Goal: Task Accomplishment & Management: Use online tool/utility

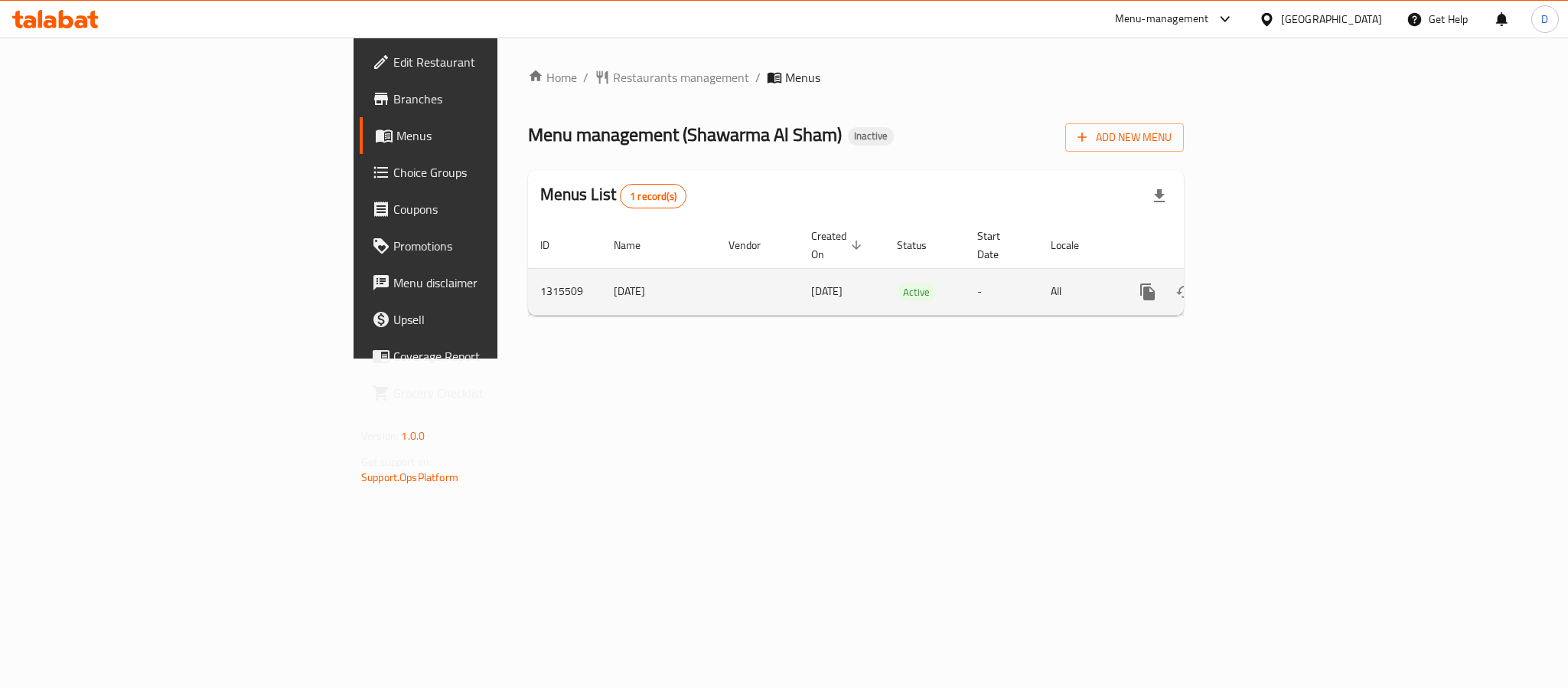
click at [1277, 273] on link "enhanced table" at bounding box center [1258, 292] width 37 height 37
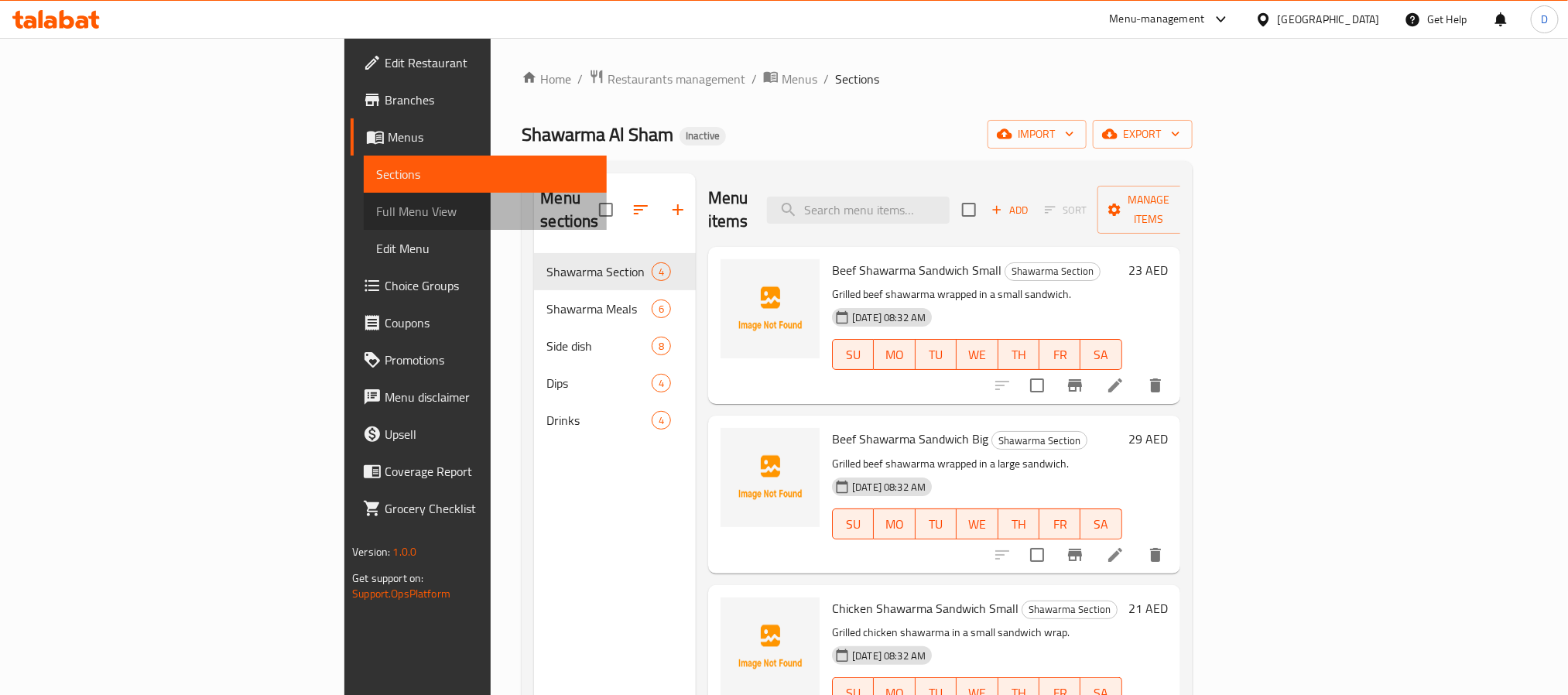
click at [376, 202] on span "Full Menu View" at bounding box center [485, 211] width 218 height 19
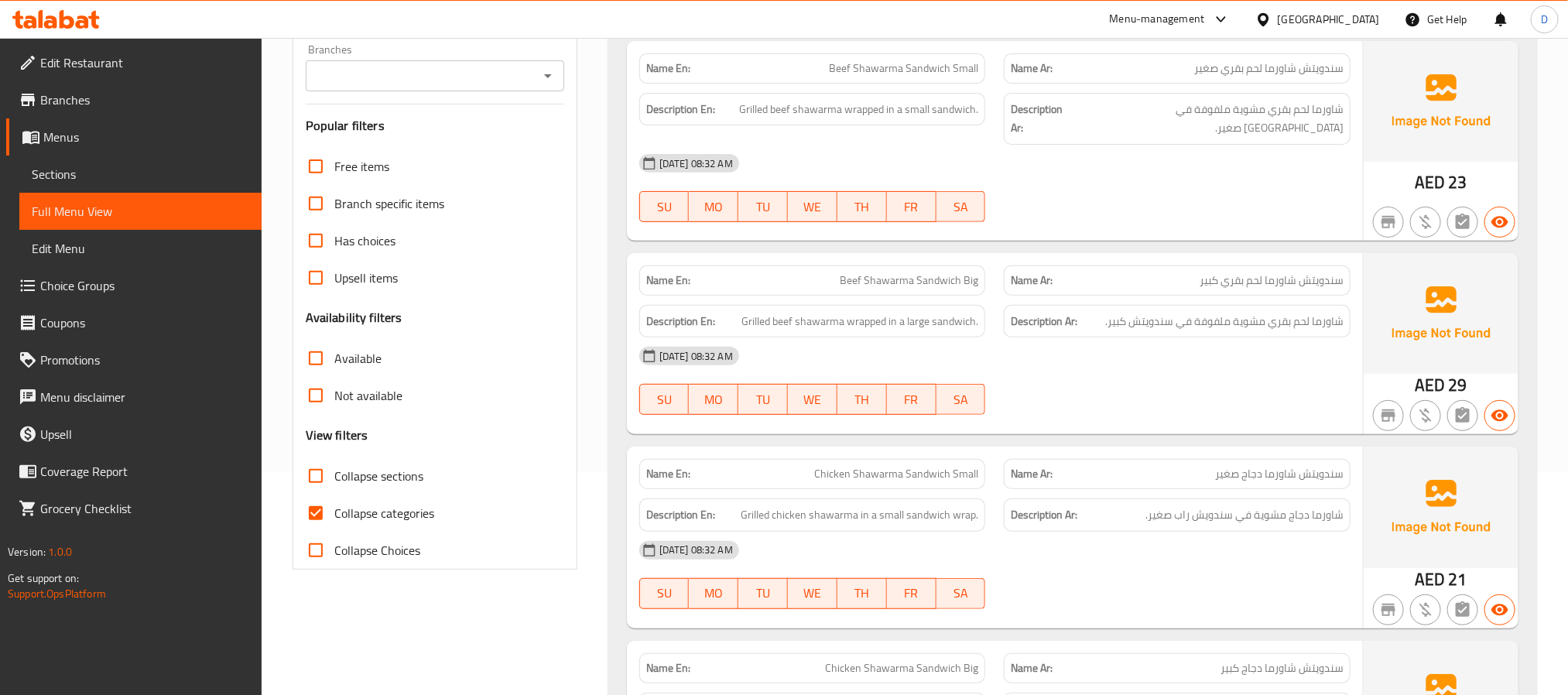
scroll to position [232, 0]
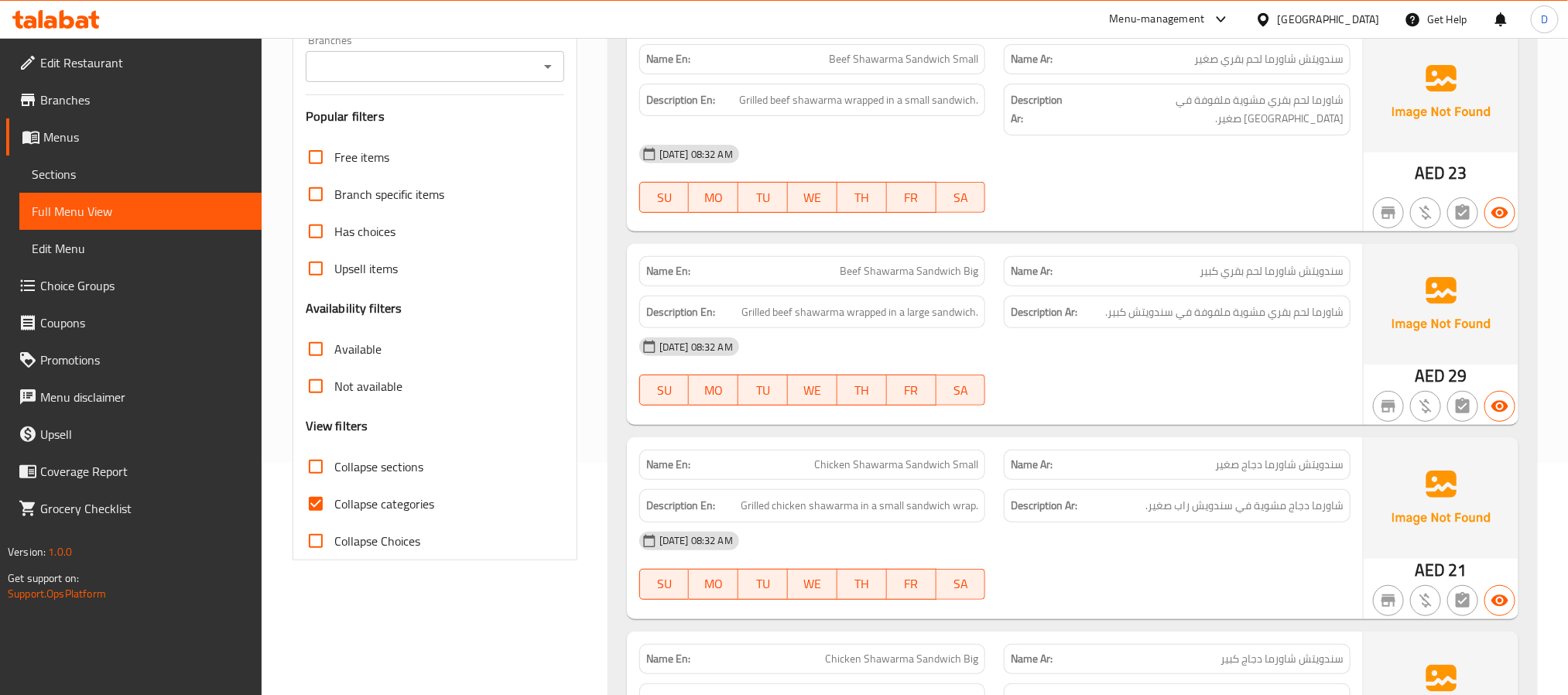
drag, startPoint x: 1166, startPoint y: 328, endPoint x: 944, endPoint y: 282, distance: 226.7
click at [1166, 328] on div "[DATE] 08:32 AM" at bounding box center [995, 346] width 730 height 37
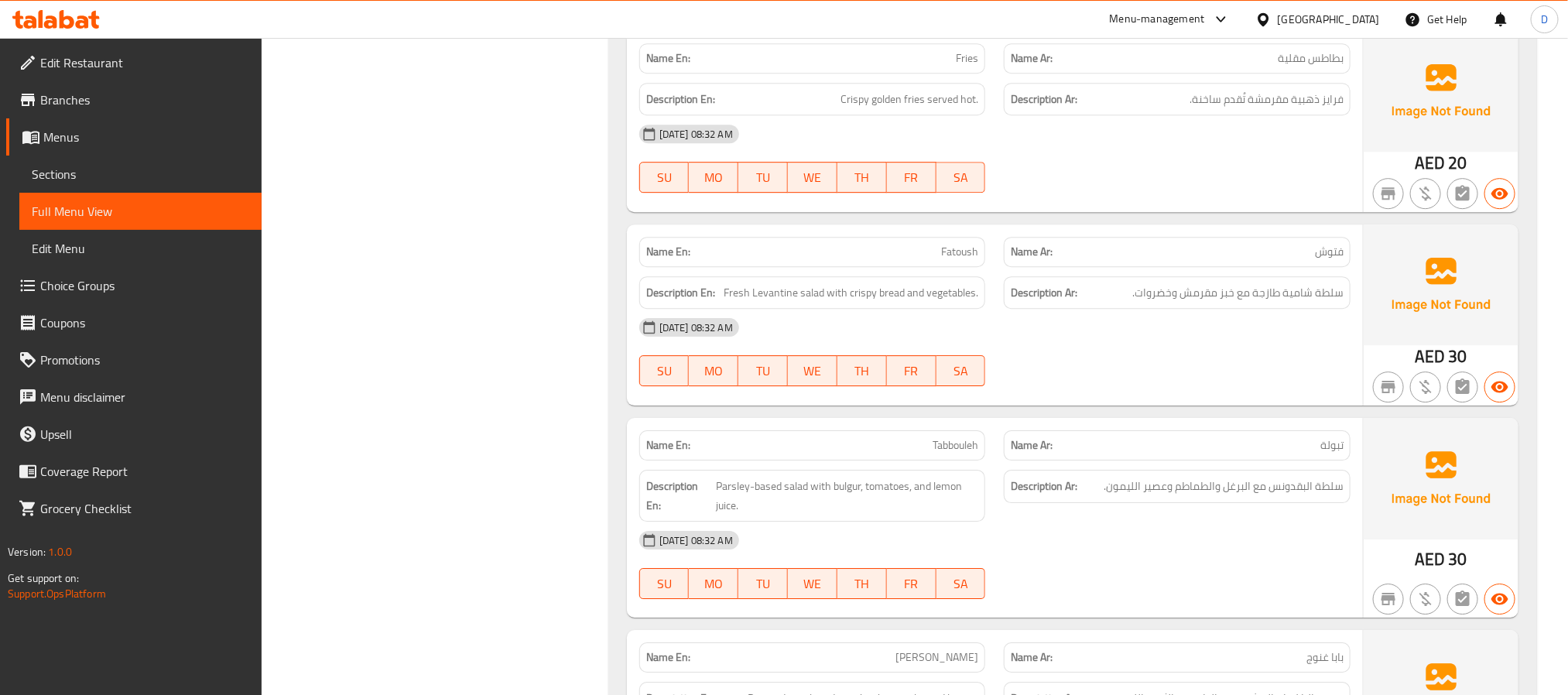
scroll to position [2437, 0]
click at [1245, 321] on div "[DATE] 08:32 AM" at bounding box center [995, 325] width 730 height 37
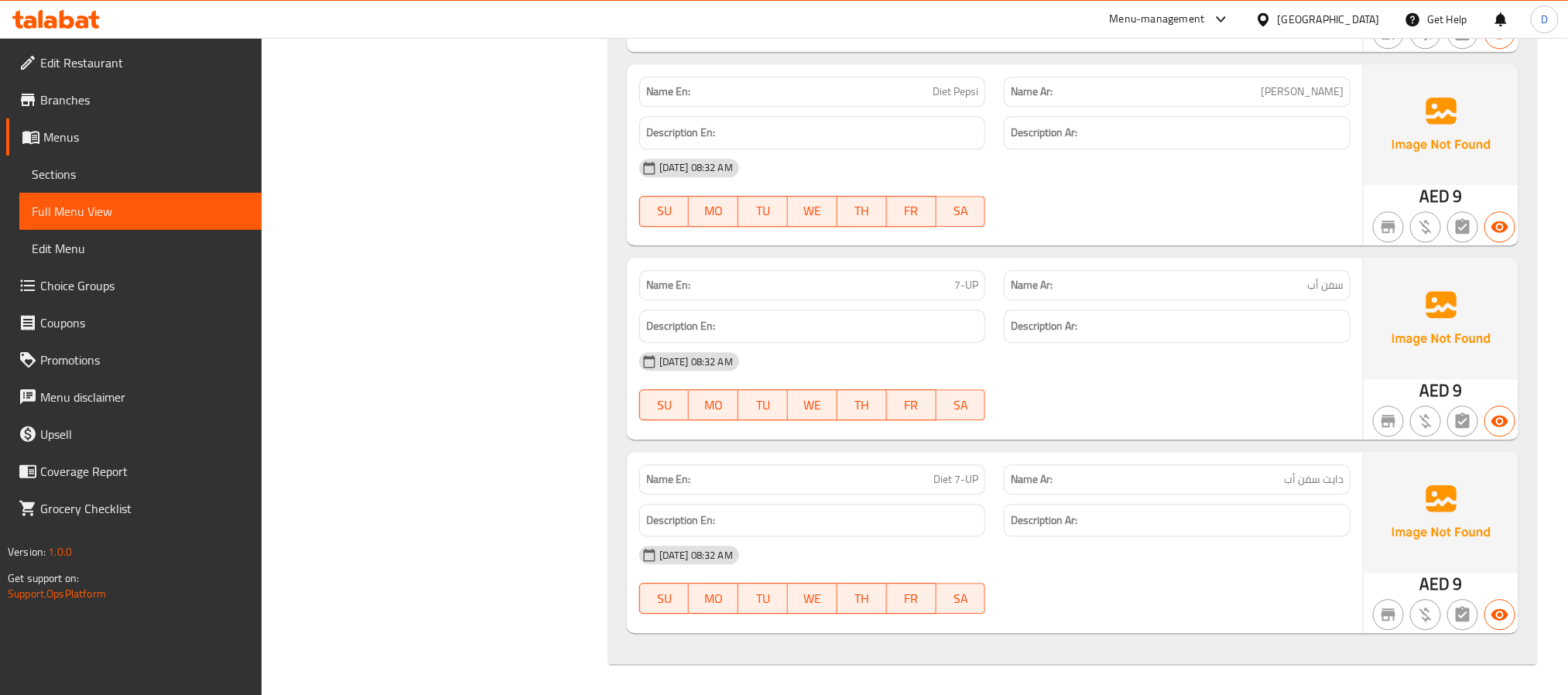
scroll to position [5153, 0]
click at [1284, 613] on div at bounding box center [1177, 613] width 365 height 19
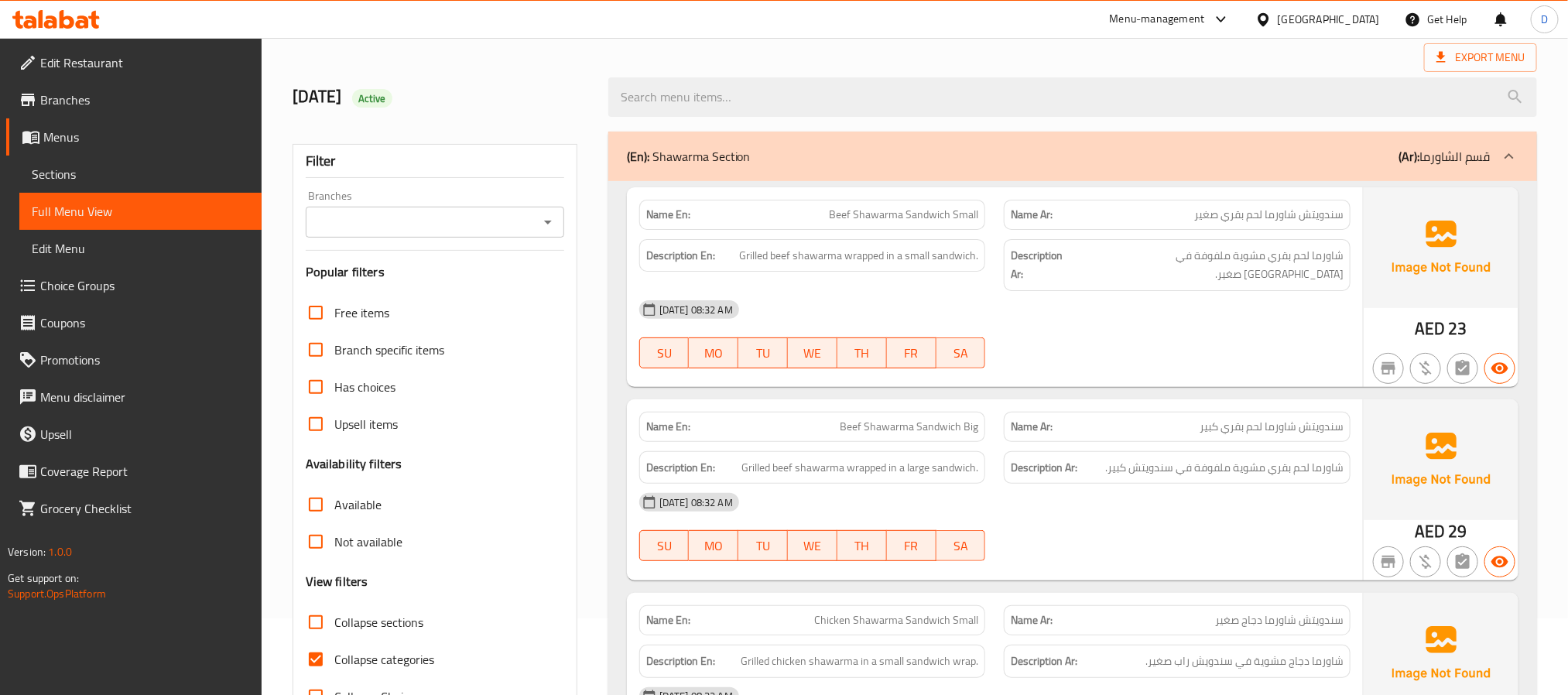
scroll to position [0, 0]
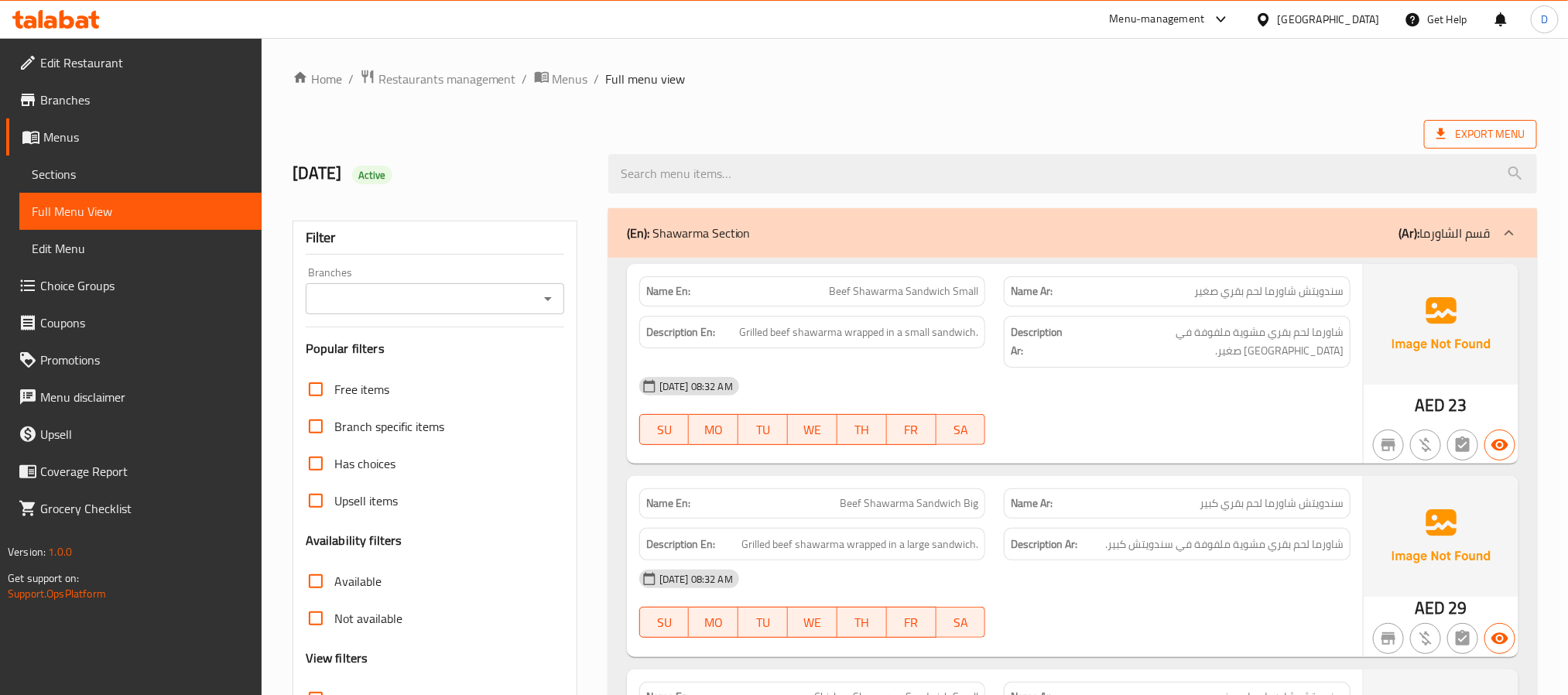
click at [1500, 138] on span "Export Menu" at bounding box center [1481, 134] width 88 height 19
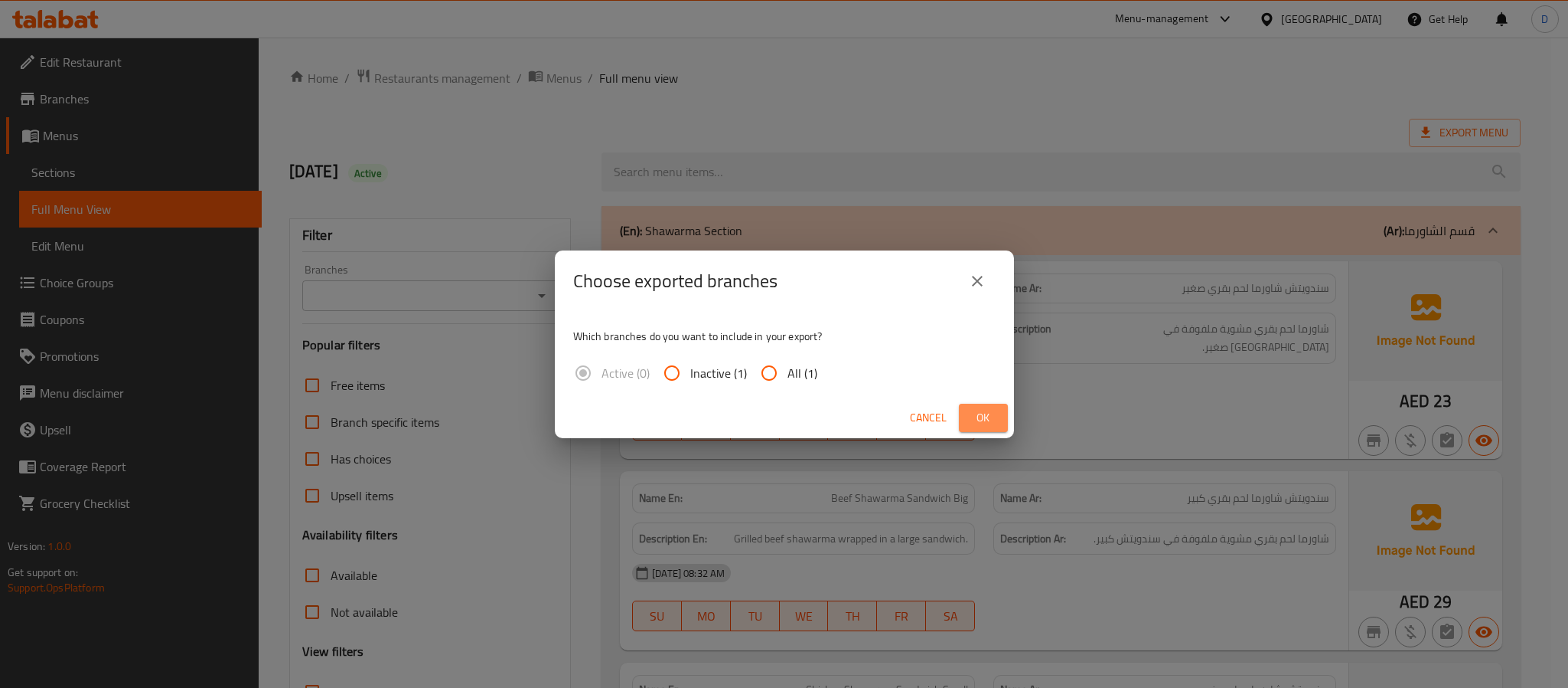
click at [984, 408] on span "Ok" at bounding box center [983, 418] width 25 height 19
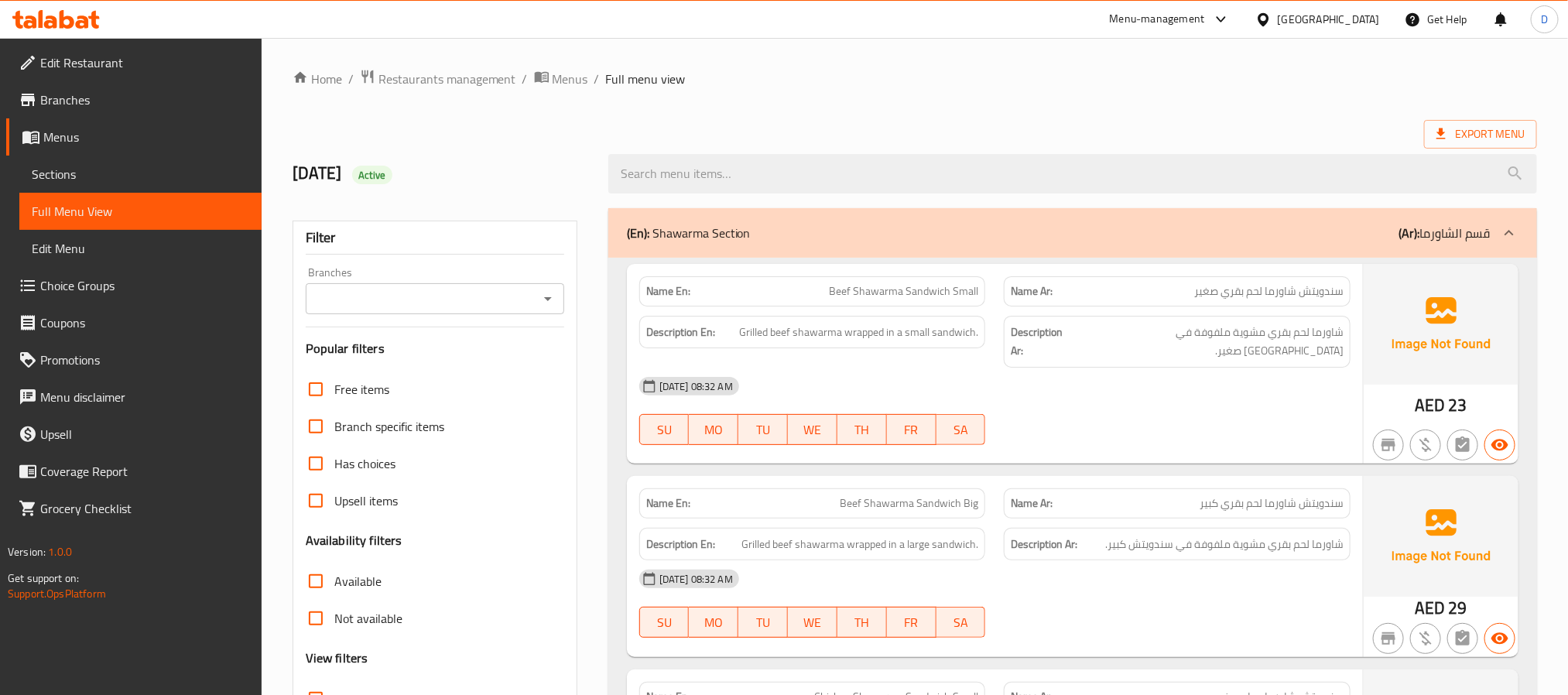
click at [655, 283] on strong "Name En:" at bounding box center [668, 291] width 44 height 16
copy strong "Name En:"
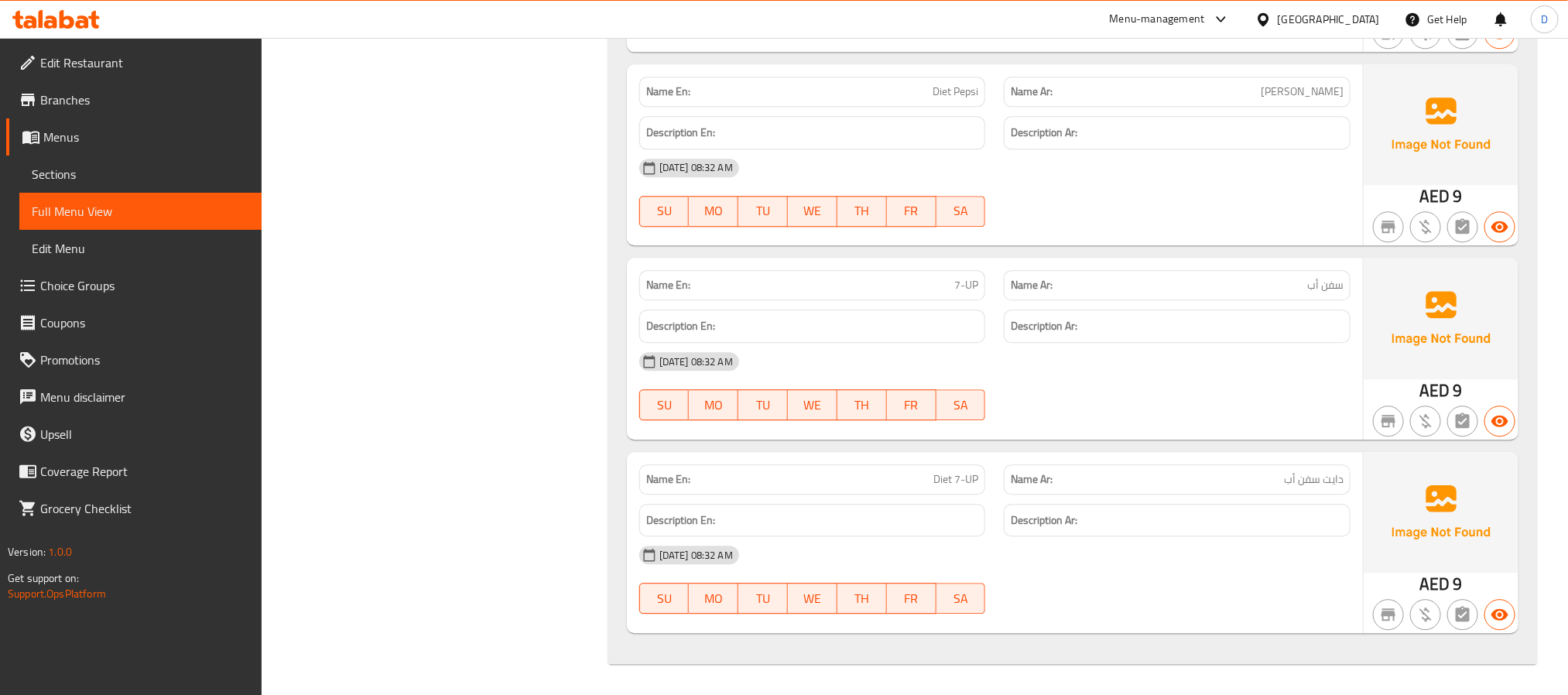
scroll to position [4804, 0]
